Goal: Task Accomplishment & Management: Manage account settings

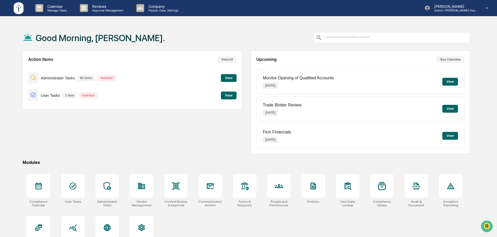
click at [188, 42] on div "Good Morning, [PERSON_NAME]." at bounding box center [247, 38] width 448 height 26
click at [157, 10] on p "People, Data, Settings" at bounding box center [162, 11] width 37 height 4
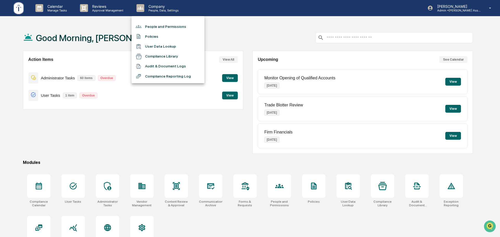
click at [158, 25] on li "People and Permissions" at bounding box center [168, 27] width 73 height 10
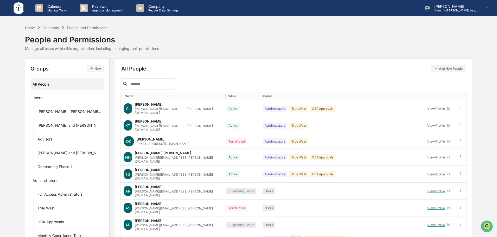
click at [149, 84] on input "text" at bounding box center [150, 84] width 44 height 7
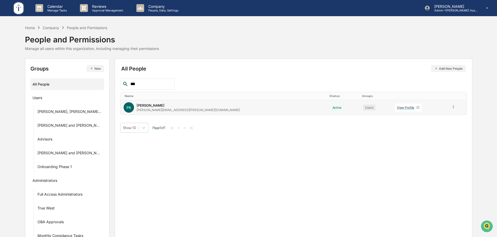
type input "***"
click at [397, 107] on div "View Profile" at bounding box center [407, 108] width 20 height 4
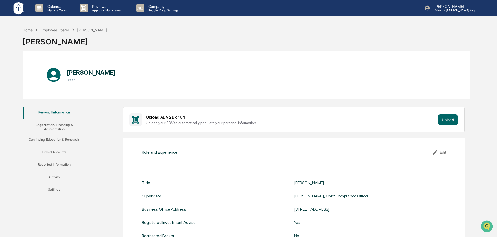
click at [49, 126] on button "Registration, Licensing & Accreditation" at bounding box center [54, 127] width 63 height 15
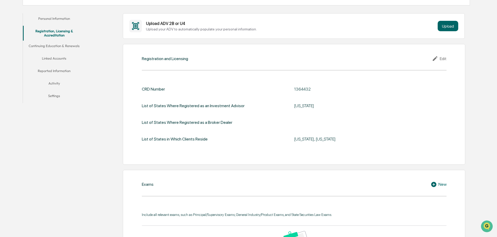
scroll to position [82, 0]
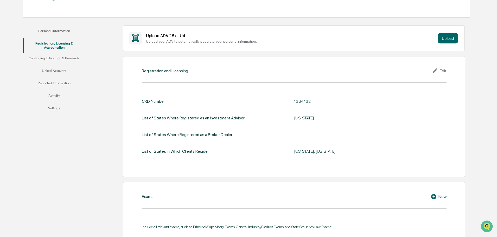
click at [62, 72] on button "Linked Accounts" at bounding box center [54, 71] width 63 height 13
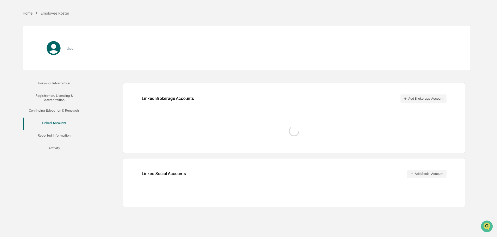
scroll to position [25, 0]
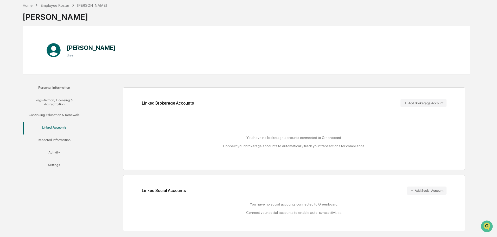
click at [55, 115] on button "Continuing Education & Renewals" at bounding box center [54, 116] width 63 height 13
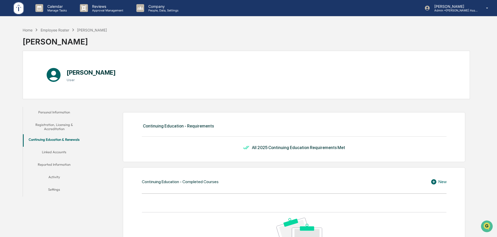
click at [62, 164] on button "Reported Information" at bounding box center [54, 165] width 63 height 13
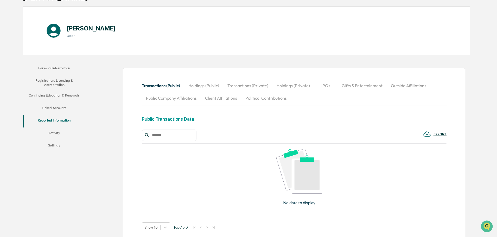
scroll to position [84, 0]
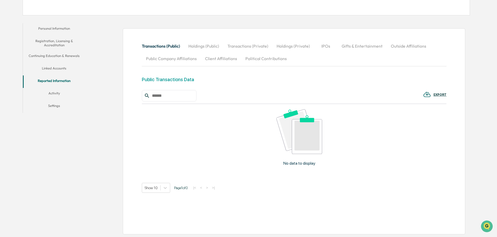
click at [197, 47] on button "Holdings (Public)" at bounding box center [203, 46] width 39 height 13
click at [242, 51] on button "Transactions (Private)" at bounding box center [248, 46] width 49 height 13
click at [283, 50] on button "Holdings (Private)" at bounding box center [294, 46] width 42 height 13
click at [329, 51] on button "IPOs" at bounding box center [326, 46] width 23 height 13
click at [363, 51] on button "Gifts & Entertainment" at bounding box center [362, 46] width 49 height 13
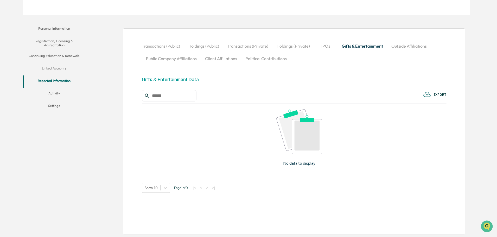
click at [409, 50] on button "Outside Affiliations" at bounding box center [410, 46] width 44 height 13
click at [179, 59] on button "Public Company Affiliations" at bounding box center [171, 58] width 59 height 13
click at [220, 61] on button "Client Affiliations" at bounding box center [221, 58] width 40 height 13
click at [261, 60] on button "Political Contributions" at bounding box center [266, 58] width 50 height 13
click at [60, 90] on button "Activity" at bounding box center [54, 94] width 63 height 13
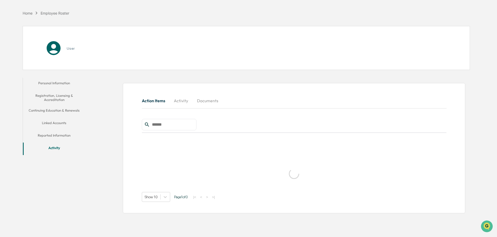
scroll to position [25, 0]
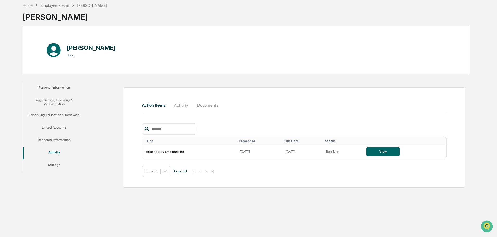
click at [185, 109] on button "Activity" at bounding box center [181, 105] width 23 height 13
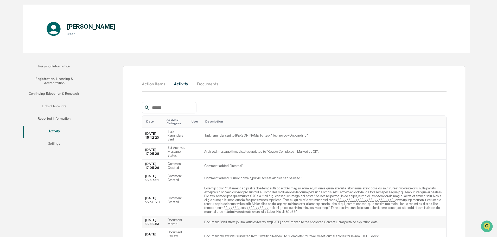
scroll to position [15, 0]
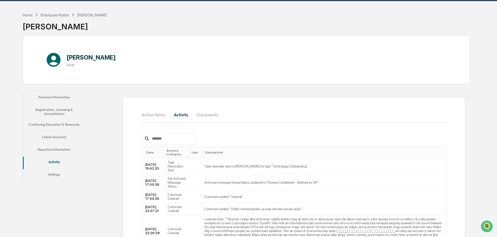
click at [204, 112] on button "Documents" at bounding box center [208, 115] width 30 height 13
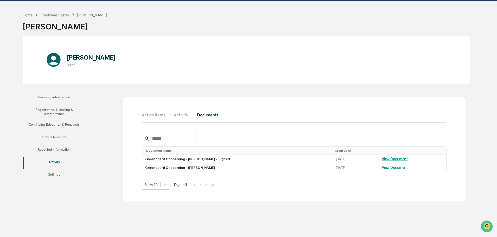
click at [57, 175] on button "Settings" at bounding box center [54, 175] width 63 height 13
